Goal: Communication & Community: Ask a question

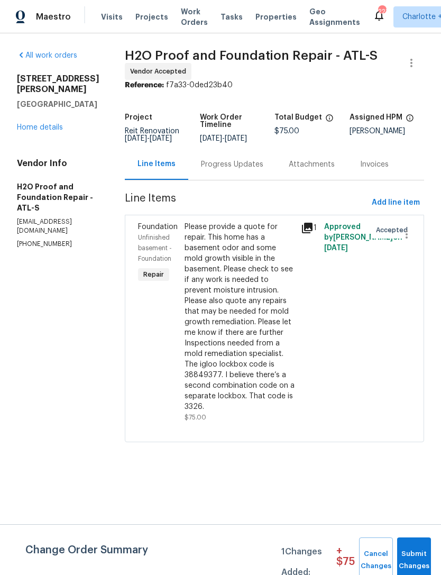
click at [201, 161] on div "Progress Updates" at bounding box center [232, 164] width 62 height 11
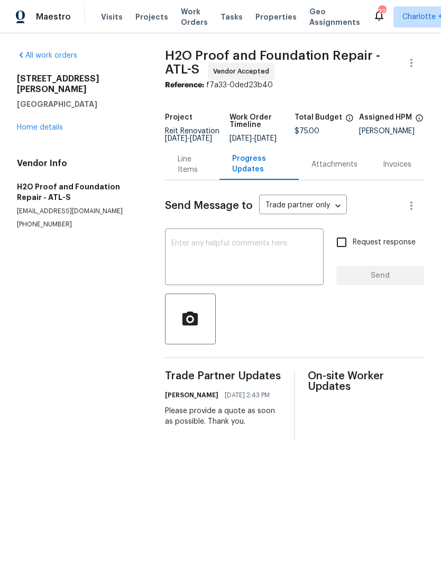
click at [45, 124] on link "Home details" at bounding box center [40, 127] width 46 height 7
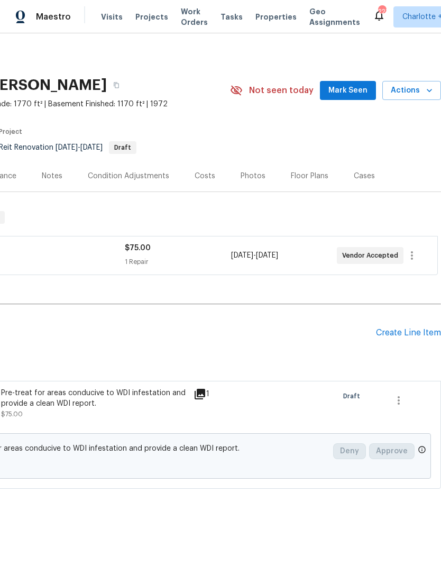
scroll to position [0, 157]
click at [414, 256] on icon "button" at bounding box center [412, 255] width 13 height 13
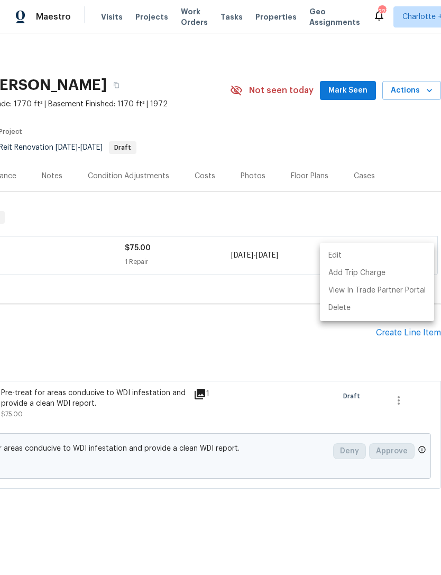
click at [324, 354] on div at bounding box center [220, 287] width 441 height 575
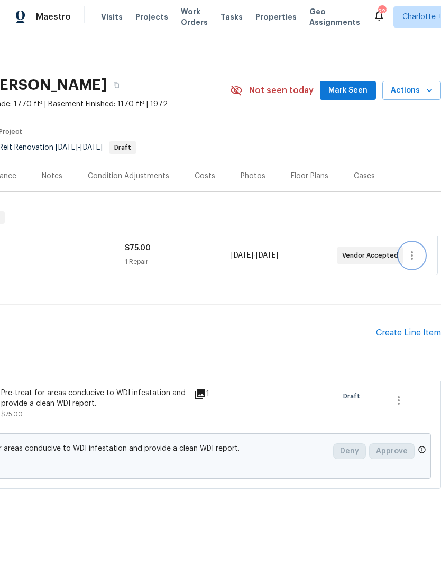
click at [407, 258] on icon "button" at bounding box center [412, 255] width 13 height 13
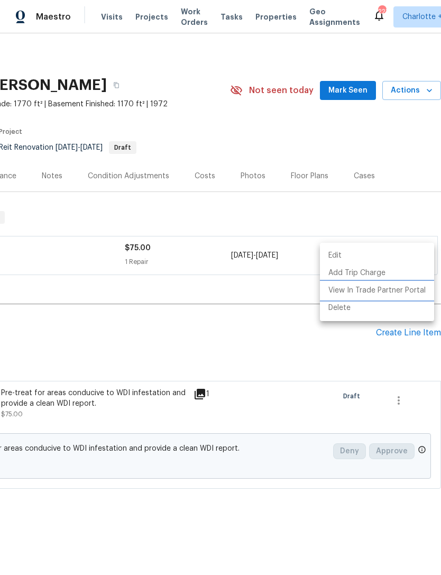
click at [391, 298] on li "View In Trade Partner Portal" at bounding box center [377, 290] width 114 height 17
click at [231, 345] on div at bounding box center [220, 287] width 441 height 575
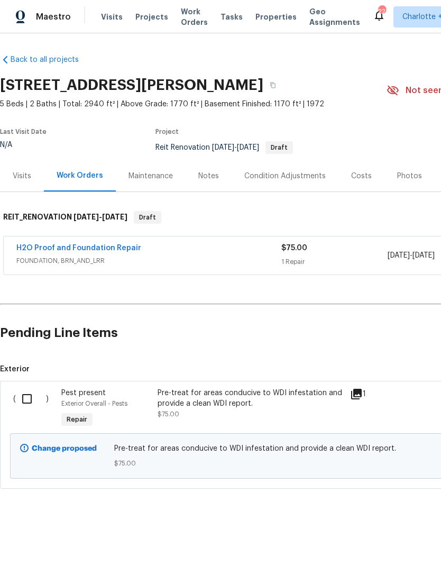
scroll to position [0, 0]
click at [176, 397] on div "Pre-treat for areas conducive to WDI infestation and provide a clean WDI report." at bounding box center [251, 398] width 186 height 21
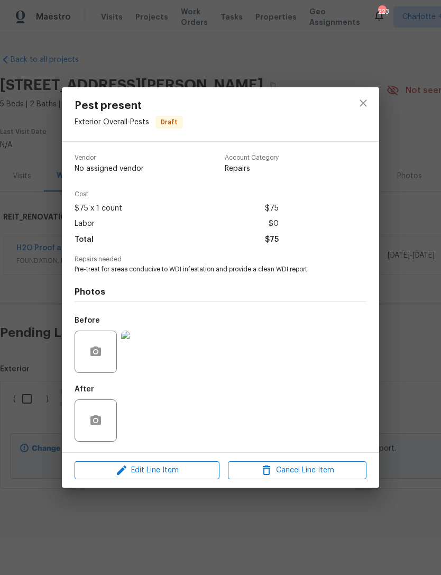
click at [409, 119] on div "Pest present Exterior Overall - Pests Draft Vendor No assigned vendor Account C…" at bounding box center [220, 287] width 441 height 575
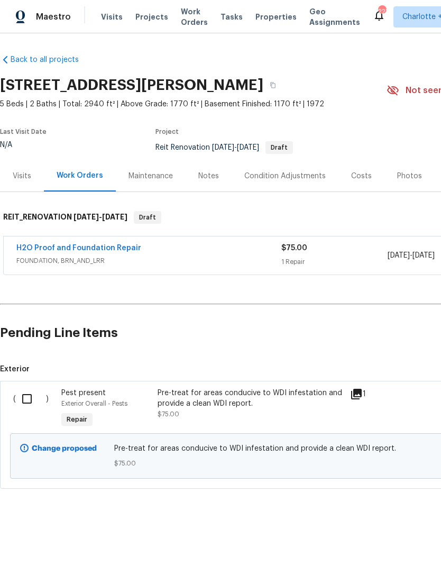
click at [74, 250] on link "H2O Proof and Foundation Repair" at bounding box center [78, 247] width 125 height 7
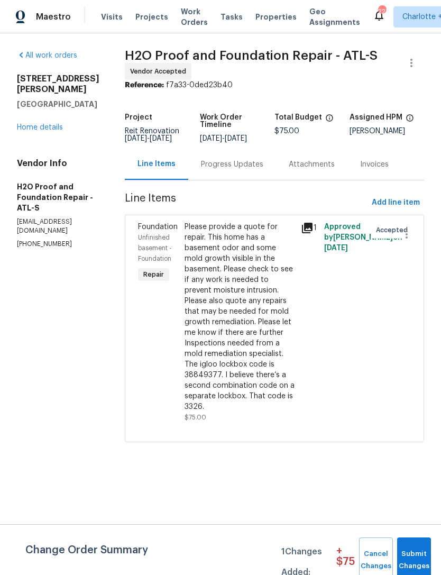
click at [207, 164] on div "Progress Updates" at bounding box center [232, 164] width 62 height 11
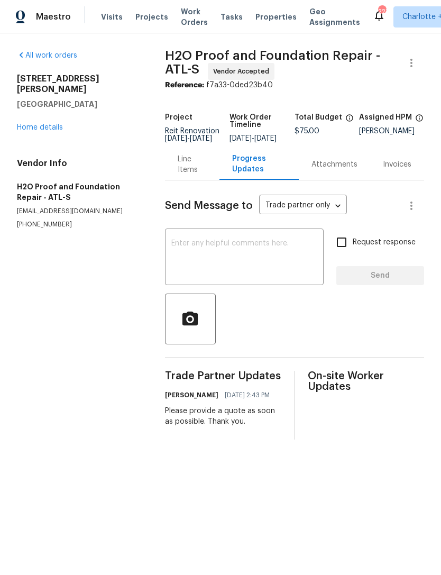
click at [228, 250] on textarea at bounding box center [244, 258] width 146 height 37
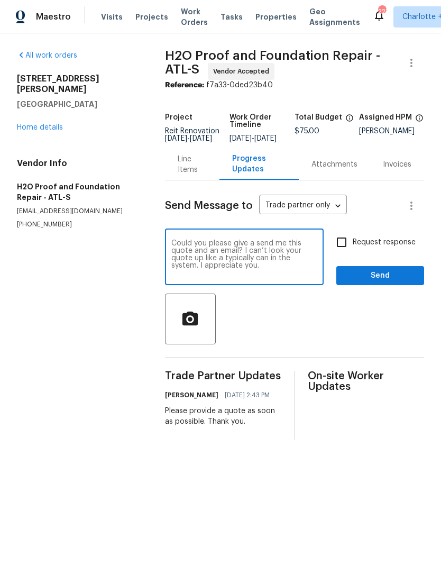
click at [265, 248] on textarea "Could you please give a send me this quote and an email? I can’t look your quot…" at bounding box center [244, 258] width 146 height 37
click at [274, 247] on textarea "Could you please give me this quote and an email? I can’t look your quote up li…" at bounding box center [244, 258] width 146 height 37
click at [209, 249] on textarea "Could you please give me this quote and an email? I can’t look your quote up li…" at bounding box center [244, 258] width 146 height 37
click at [310, 255] on textarea "Could you please give me this quote and an email? I can’t look your quote up li…" at bounding box center [244, 258] width 146 height 37
click at [302, 248] on textarea "Could you please give me this quote and an email? I can’t look your quote up li…" at bounding box center [244, 258] width 146 height 37
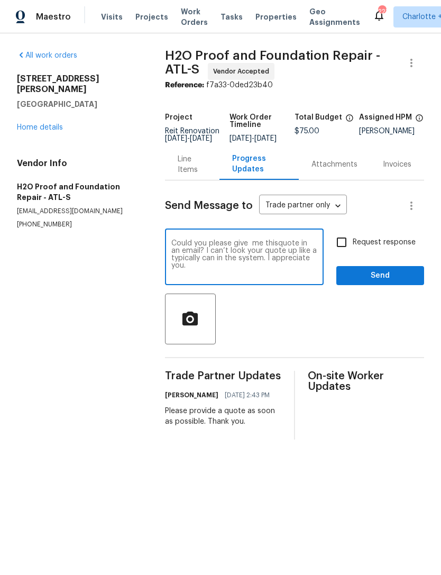
click at [271, 277] on textarea "Could you please give me thisquote in an email? I can’t look your quote up like…" at bounding box center [244, 258] width 146 height 37
click at [283, 247] on textarea "Could you please give me thisquote in an email? I can’t look your quote up like…" at bounding box center [244, 258] width 146 height 37
type textarea "Could you please give me this quote in an email? I can’t look your quote up lik…"
click at [344, 252] on input "Request response" at bounding box center [342, 242] width 22 height 22
checkbox input "true"
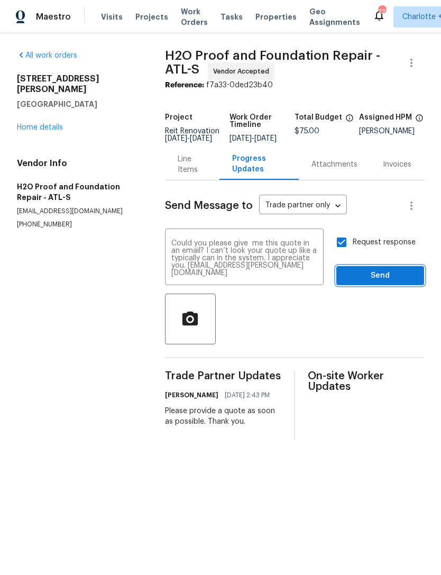
click at [374, 283] on span "Send" at bounding box center [380, 275] width 71 height 13
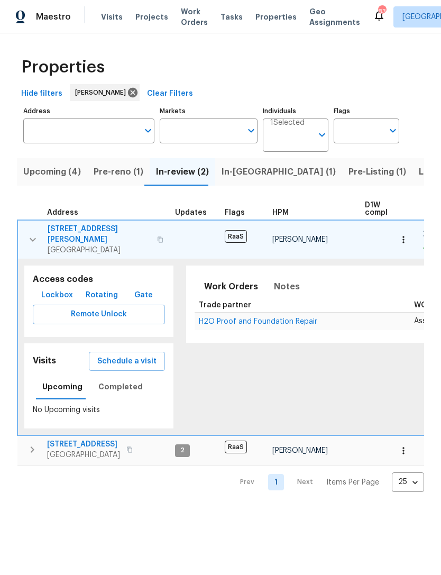
click at [29, 238] on icon "button" at bounding box center [32, 239] width 13 height 13
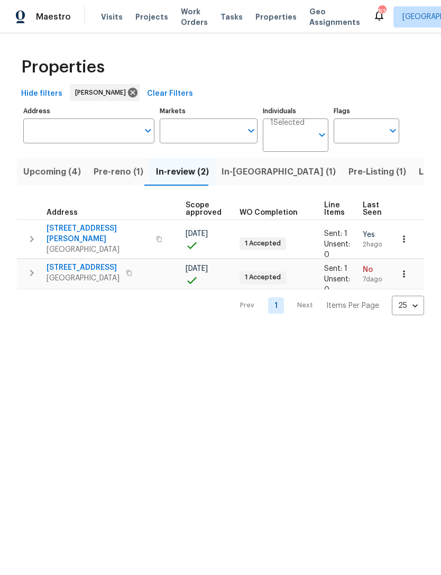
scroll to position [0, 231]
click at [405, 238] on icon "button" at bounding box center [404, 238] width 2 height 7
click at [301, 203] on div at bounding box center [220, 287] width 441 height 575
click at [410, 234] on button "button" at bounding box center [404, 239] width 23 height 23
click at [312, 204] on div at bounding box center [220, 287] width 441 height 575
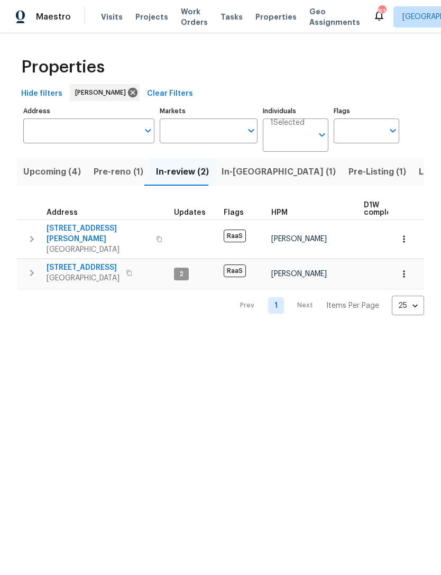
scroll to position [0, 0]
click at [97, 244] on span "Douglasville, GA 30135" at bounding box center [98, 249] width 103 height 11
click at [34, 233] on icon "button" at bounding box center [31, 237] width 13 height 13
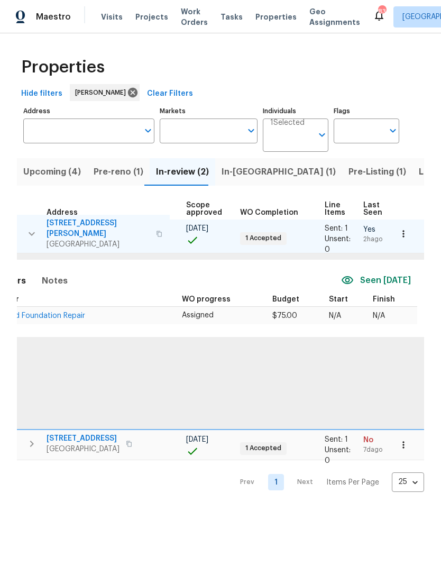
scroll to position [6, 232]
click at [408, 233] on icon "button" at bounding box center [403, 234] width 11 height 11
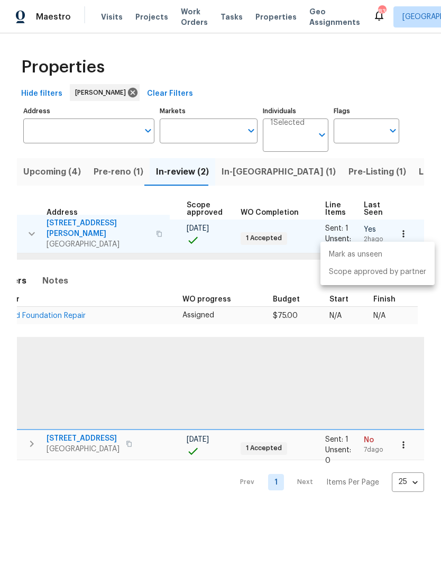
click at [399, 205] on div at bounding box center [220, 287] width 441 height 575
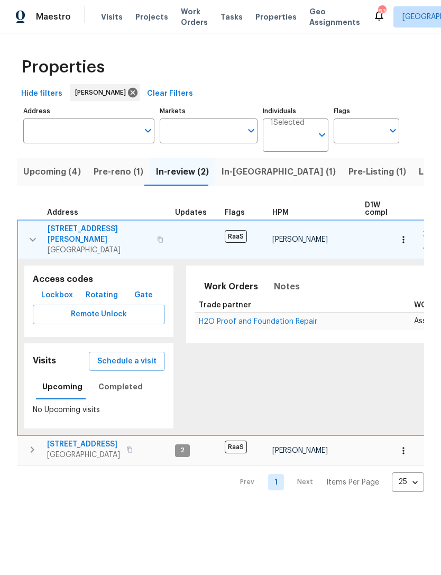
scroll to position [0, 0]
